Goal: Task Accomplishment & Management: Use online tool/utility

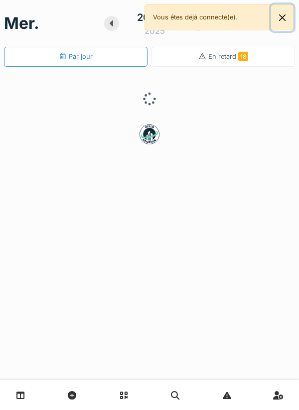
click at [283, 21] on button "Close" at bounding box center [282, 17] width 22 height 26
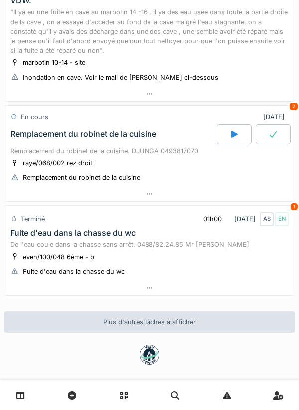
scroll to position [339, 0]
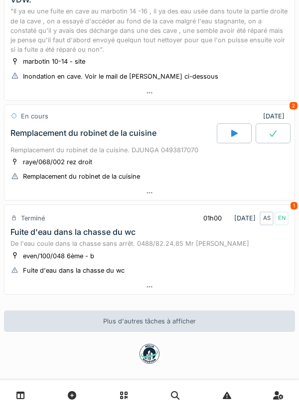
click at [229, 189] on div at bounding box center [149, 193] width 290 height 14
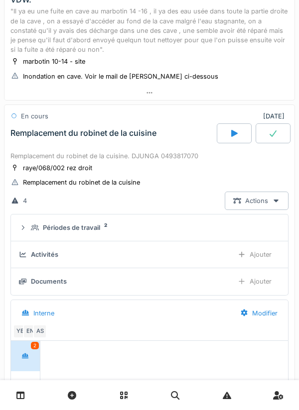
scroll to position [403, 0]
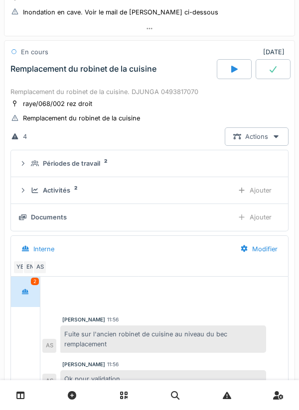
click at [264, 193] on div "Ajouter" at bounding box center [254, 190] width 51 height 18
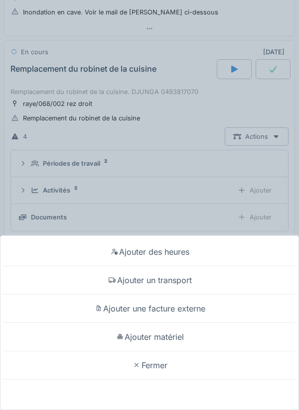
click at [226, 254] on div "Ajouter des heures" at bounding box center [149, 252] width 294 height 28
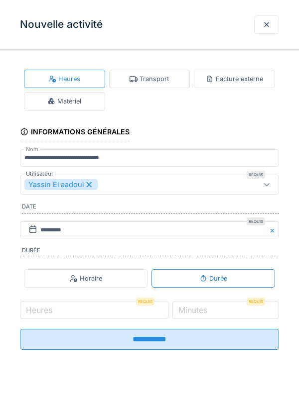
click at [49, 312] on label "Heures" at bounding box center [39, 310] width 30 height 12
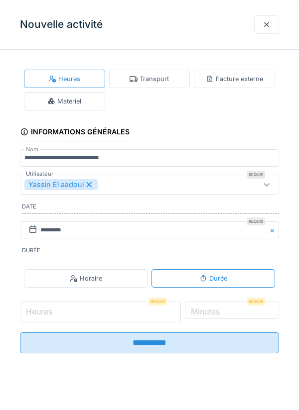
click at [49, 312] on input "Heures" at bounding box center [100, 311] width 161 height 21
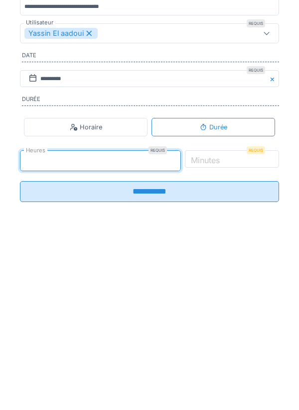
type input "*"
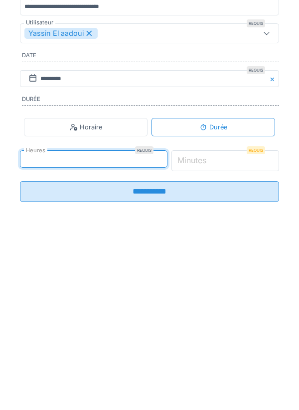
click at [259, 315] on input "*" at bounding box center [225, 311] width 108 height 21
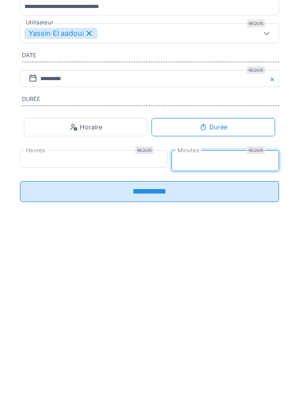
type input "**"
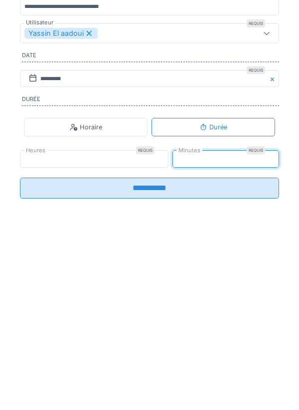
click at [243, 343] on input "**********" at bounding box center [149, 339] width 259 height 21
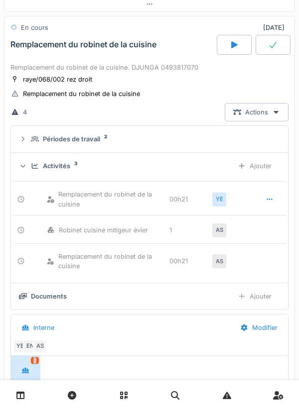
scroll to position [426, 0]
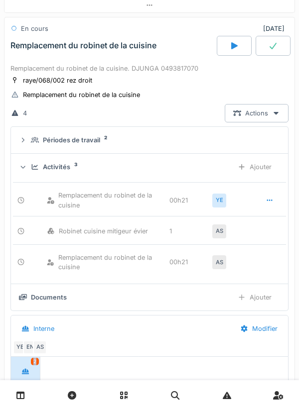
click at [250, 167] on div "Ajouter" at bounding box center [254, 167] width 51 height 18
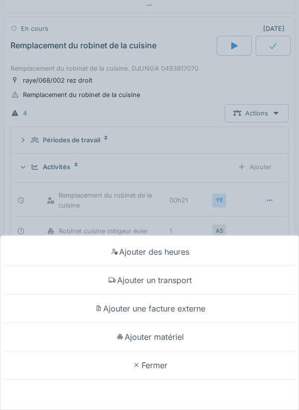
click at [239, 282] on div "Ajouter un transport" at bounding box center [149, 280] width 294 height 28
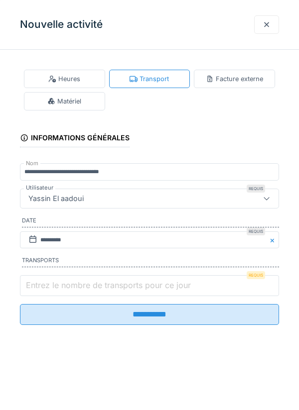
click at [216, 291] on input "Entrez le nombre de transports pour ce jour" at bounding box center [149, 285] width 259 height 21
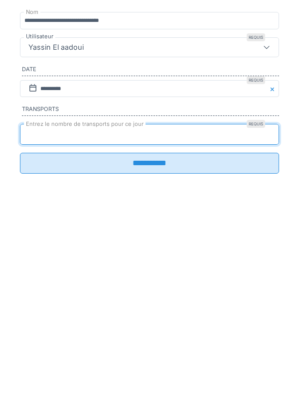
type input "*"
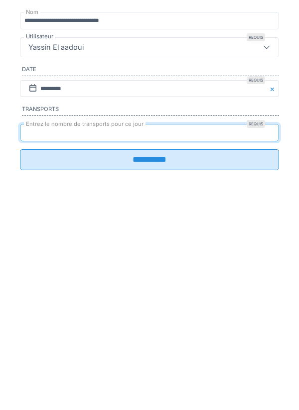
click at [260, 321] on input "**********" at bounding box center [149, 310] width 259 height 21
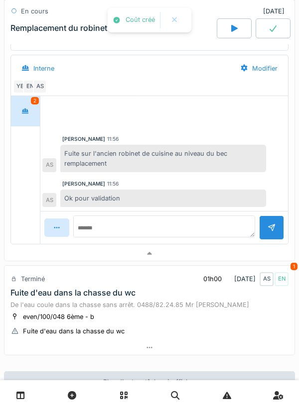
click at [222, 248] on div at bounding box center [149, 253] width 290 height 14
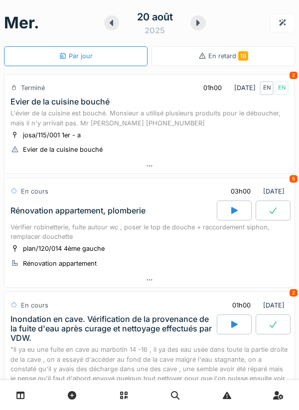
scroll to position [0, 0]
